Goal: Information Seeking & Learning: Learn about a topic

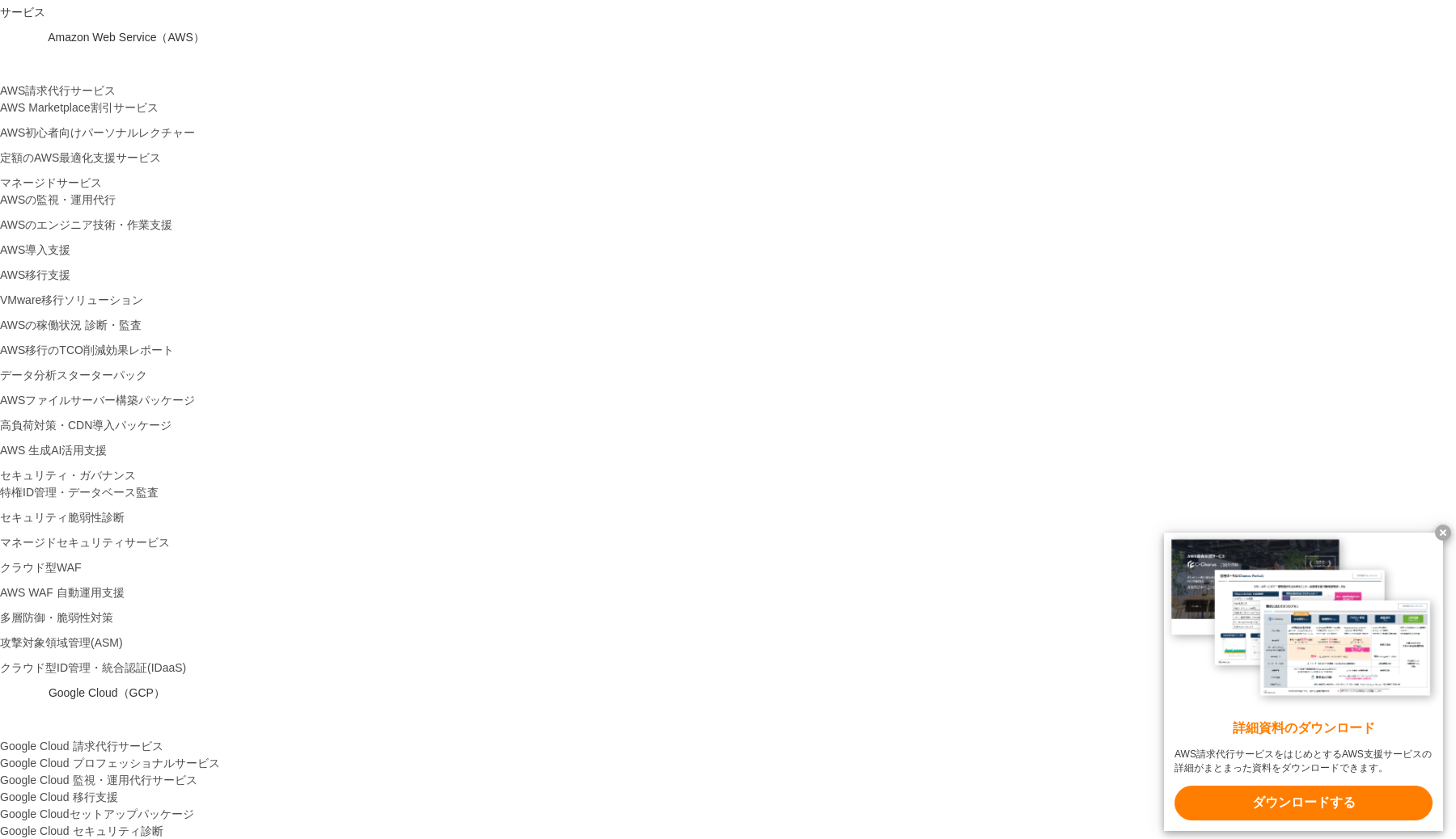
drag, startPoint x: 302, startPoint y: 237, endPoint x: 1067, endPoint y: 234, distance: 765.0
drag, startPoint x: 300, startPoint y: 278, endPoint x: 488, endPoint y: 305, distance: 189.9
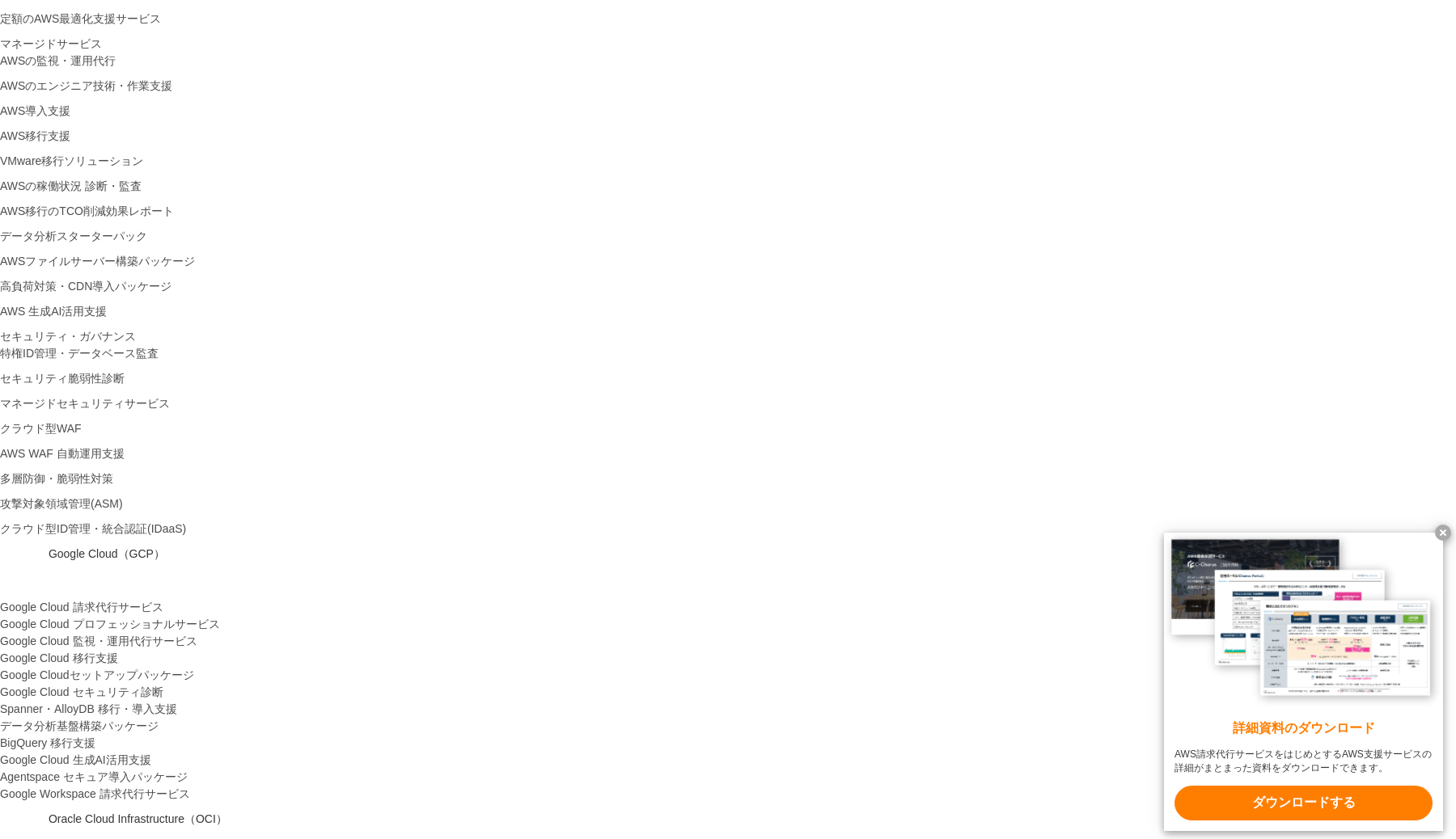
scroll to position [425, 0]
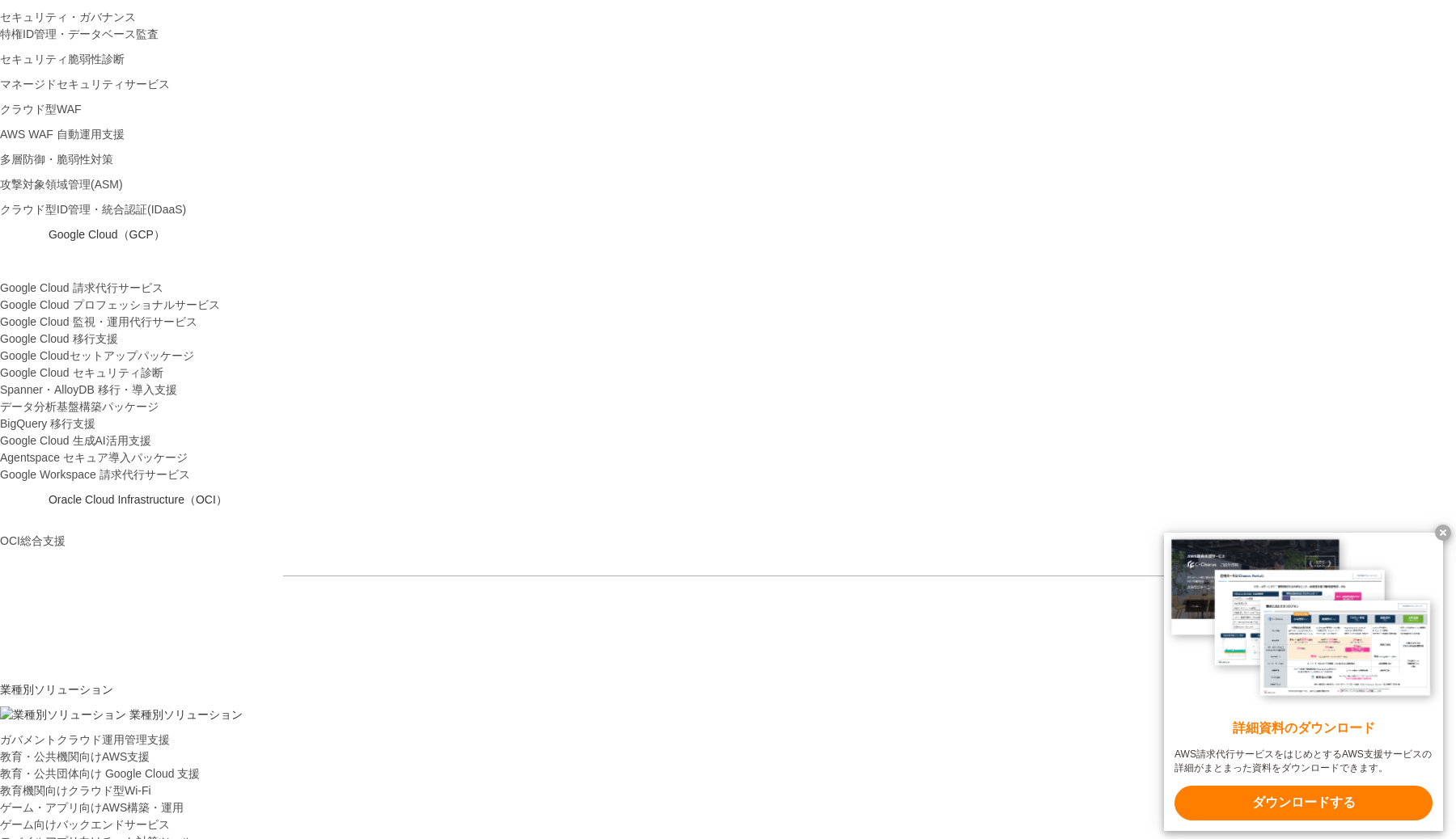
scroll to position [800, 0]
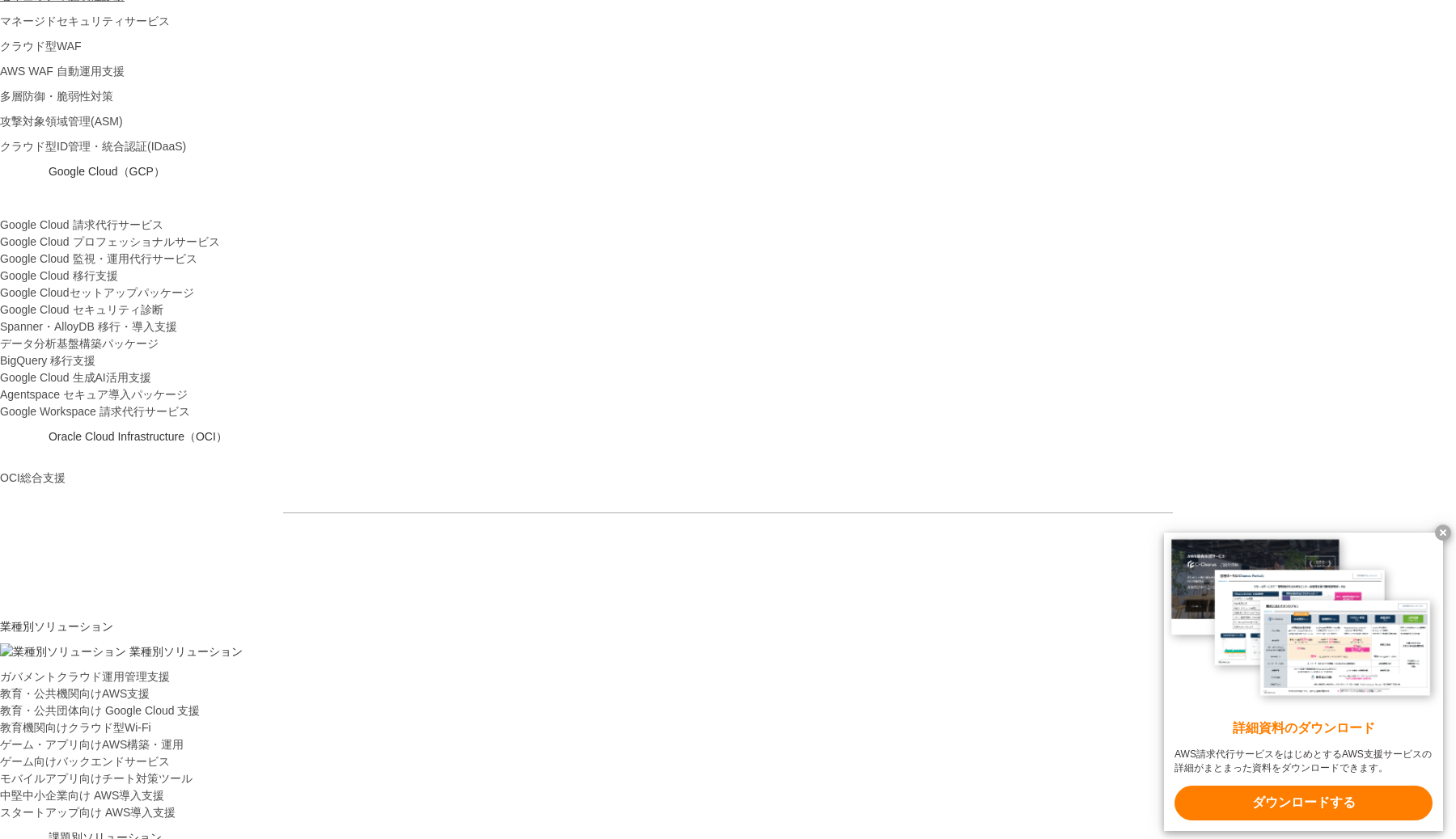
drag, startPoint x: 832, startPoint y: 303, endPoint x: 911, endPoint y: 303, distance: 79.0
drag, startPoint x: 821, startPoint y: 349, endPoint x: 908, endPoint y: 349, distance: 87.0
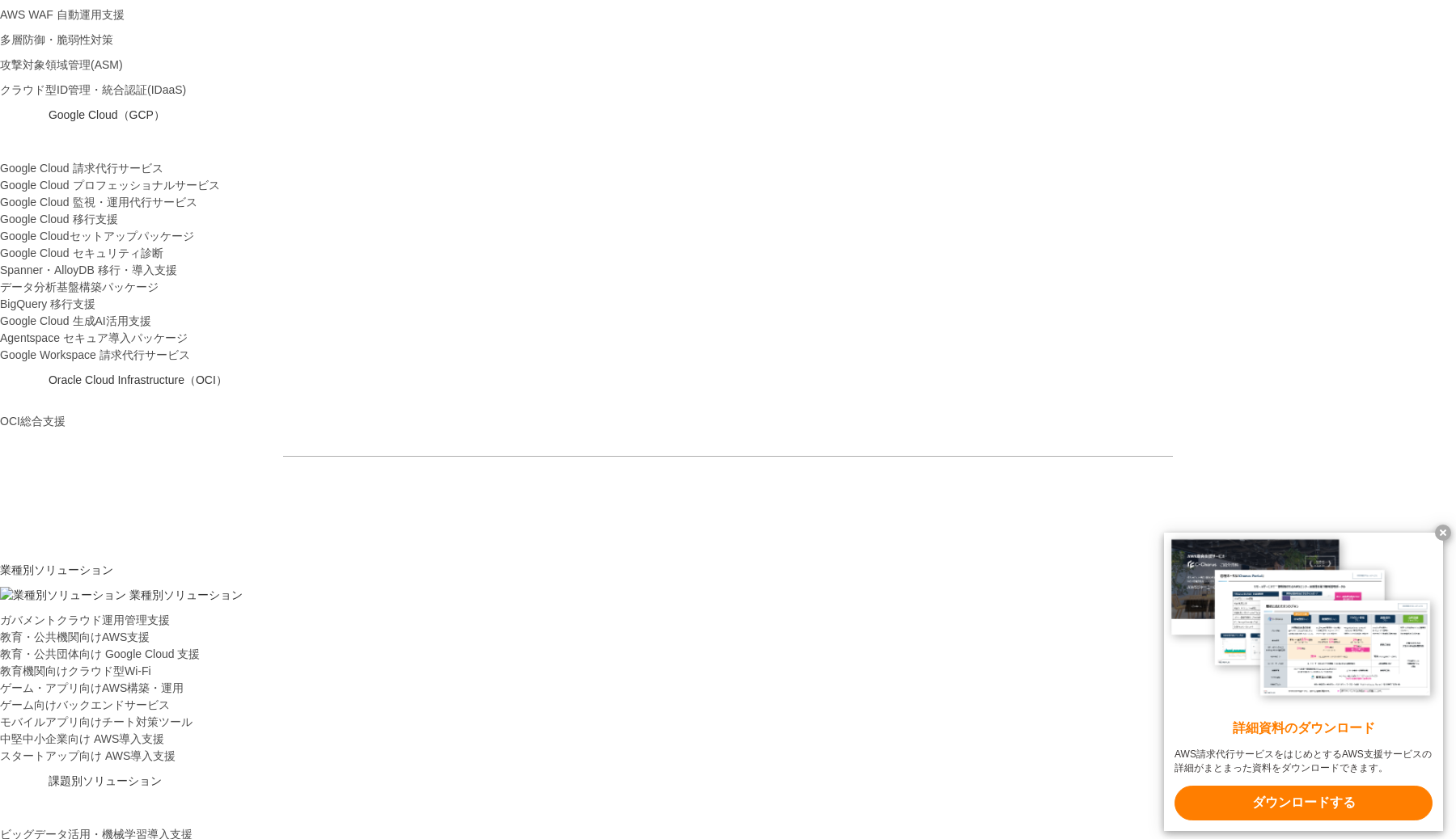
scroll to position [835, 0]
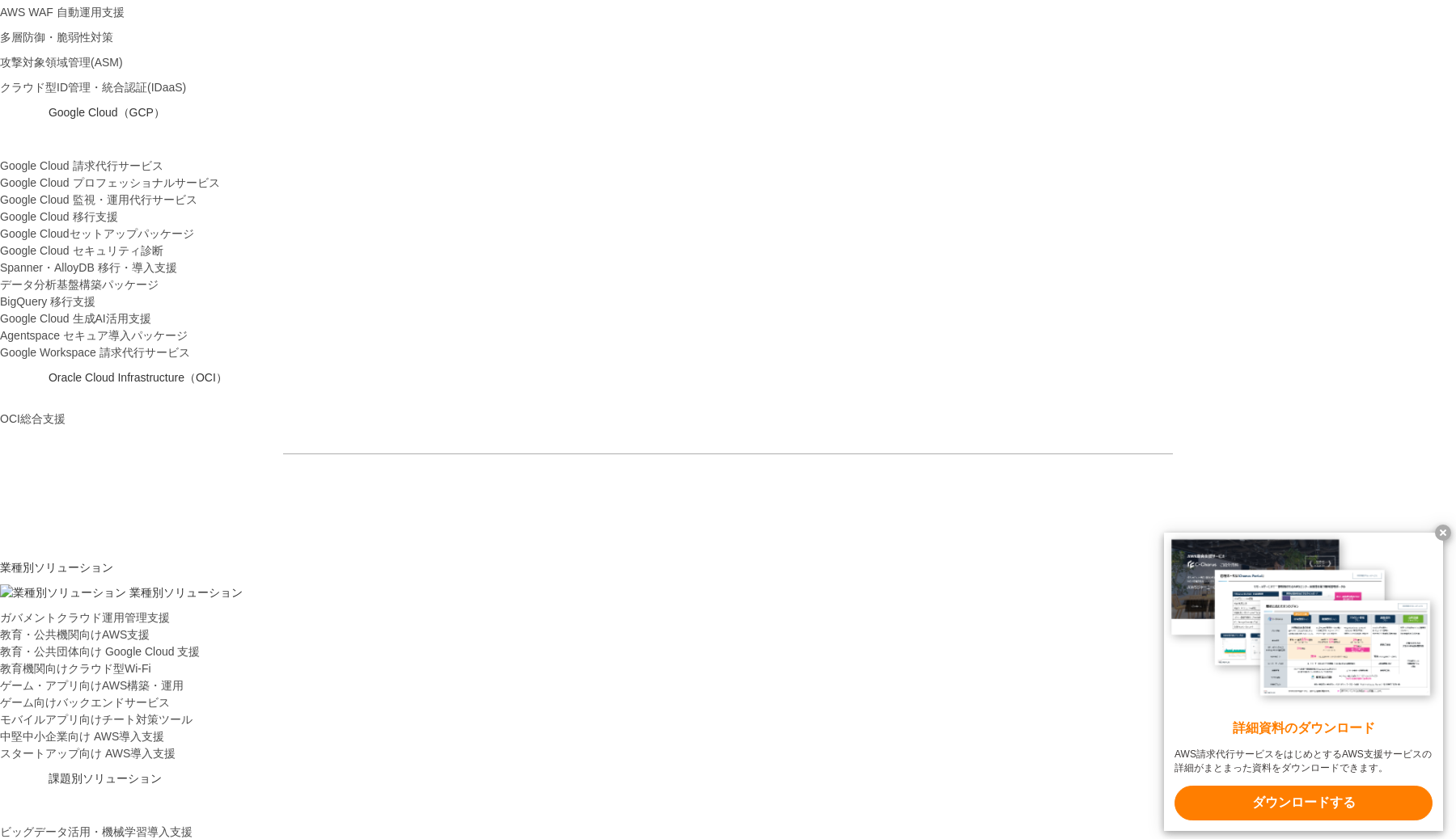
drag, startPoint x: 829, startPoint y: 293, endPoint x: 861, endPoint y: 293, distance: 32.0
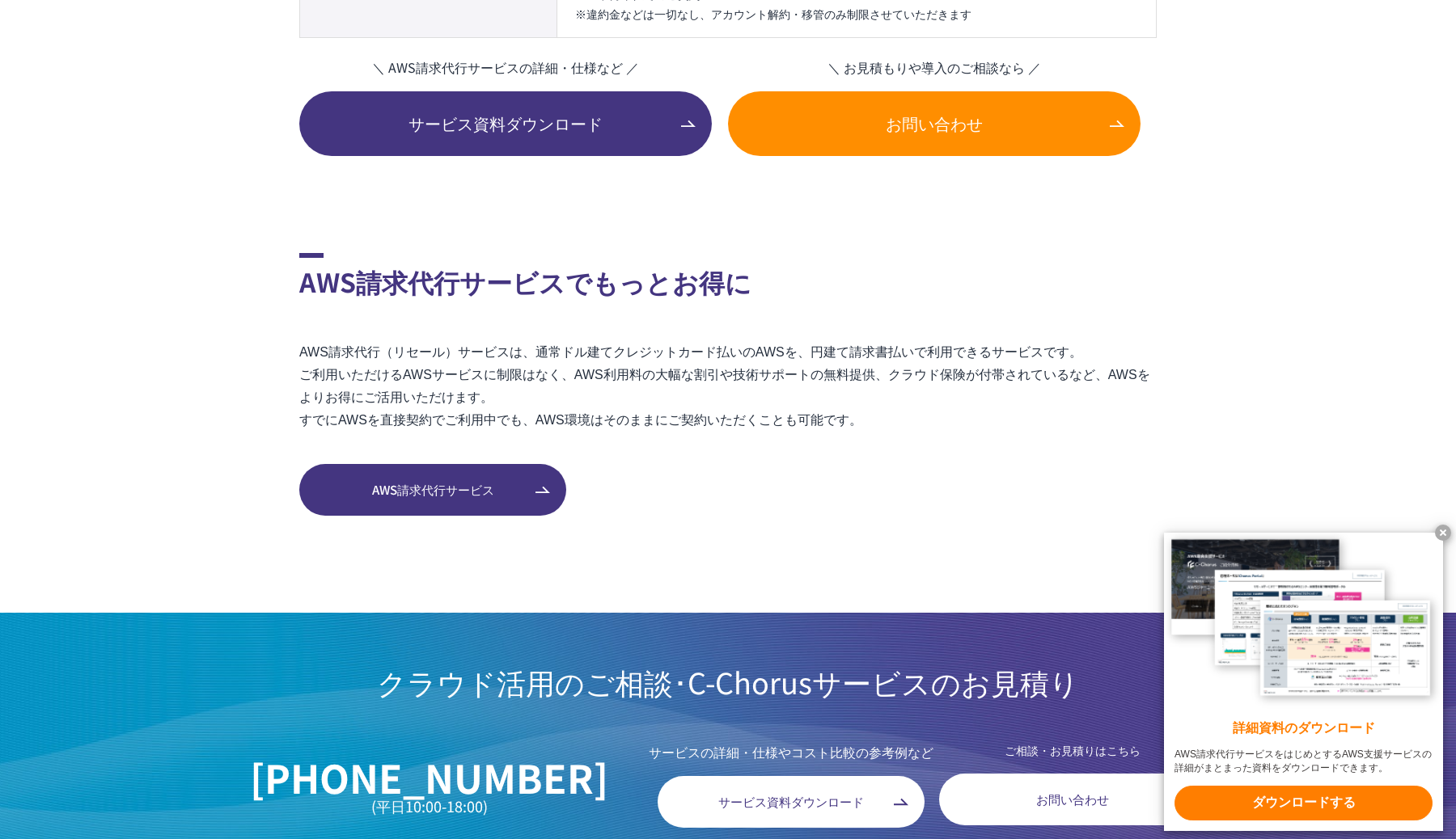
scroll to position [2565, 0]
